Goal: Task Accomplishment & Management: Use online tool/utility

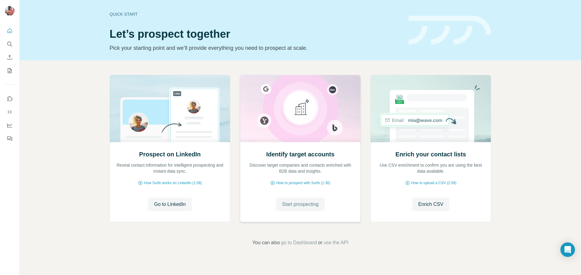
click at [291, 206] on span "Start prospecting" at bounding box center [300, 204] width 37 height 7
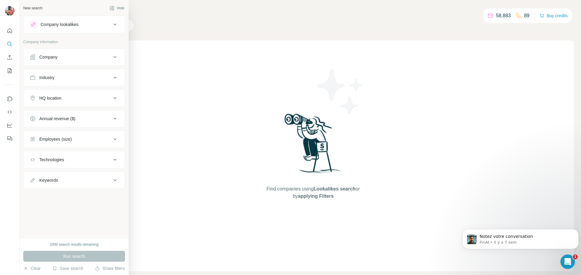
click at [34, 57] on icon at bounding box center [33, 57] width 6 height 6
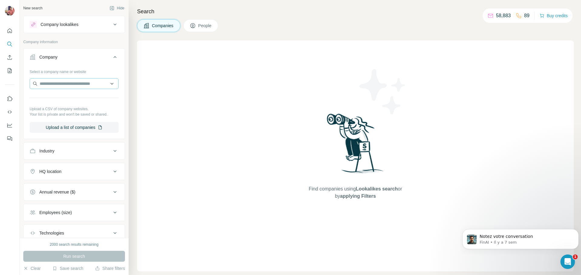
drag, startPoint x: 61, startPoint y: 89, endPoint x: 65, endPoint y: 85, distance: 5.8
click at [63, 88] on div at bounding box center [74, 84] width 89 height 12
click at [65, 84] on input "text" at bounding box center [74, 83] width 89 height 11
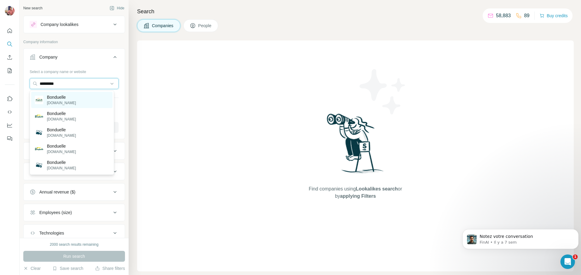
type input "*********"
click at [66, 98] on p "Bonduelle" at bounding box center [61, 97] width 29 height 6
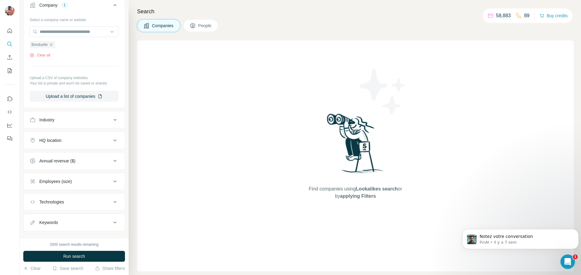
scroll to position [63, 0]
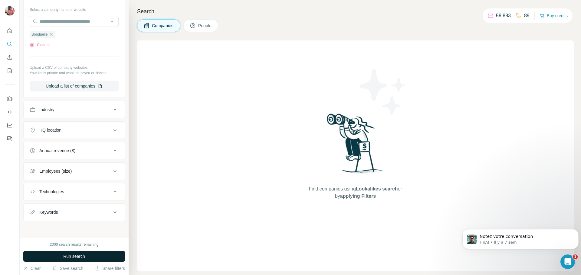
click at [96, 259] on button "Run search" at bounding box center [74, 256] width 102 height 11
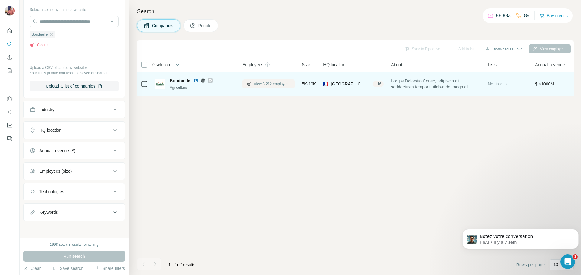
click at [272, 84] on span "View 3,212 employees" at bounding box center [272, 83] width 37 height 5
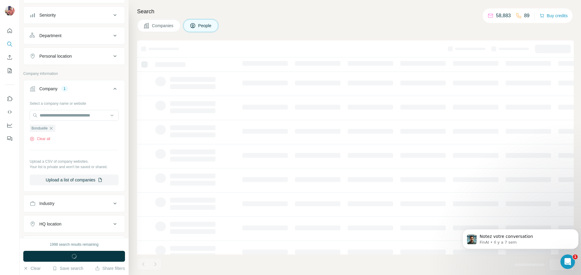
scroll to position [157, 0]
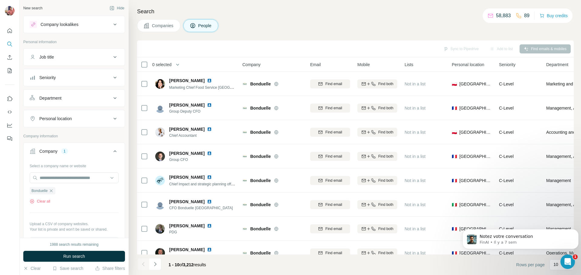
click at [85, 61] on button "Job title" at bounding box center [74, 57] width 101 height 15
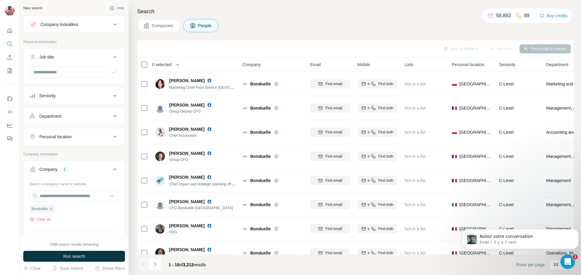
click at [68, 95] on div "Seniority" at bounding box center [71, 96] width 82 height 6
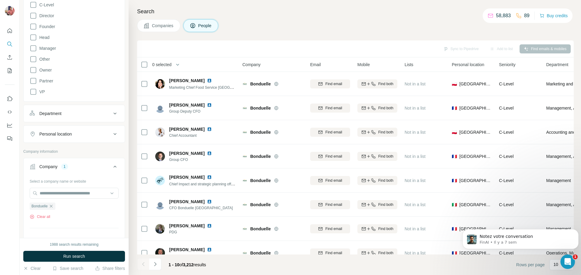
scroll to position [151, 0]
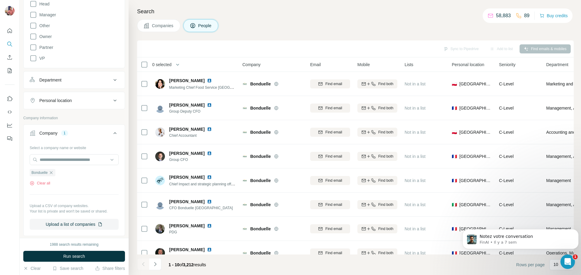
click at [349, 8] on h4 "Search" at bounding box center [355, 11] width 436 height 8
click at [318, 8] on h4 "Search" at bounding box center [355, 11] width 436 height 8
